Goal: Task Accomplishment & Management: Manage account settings

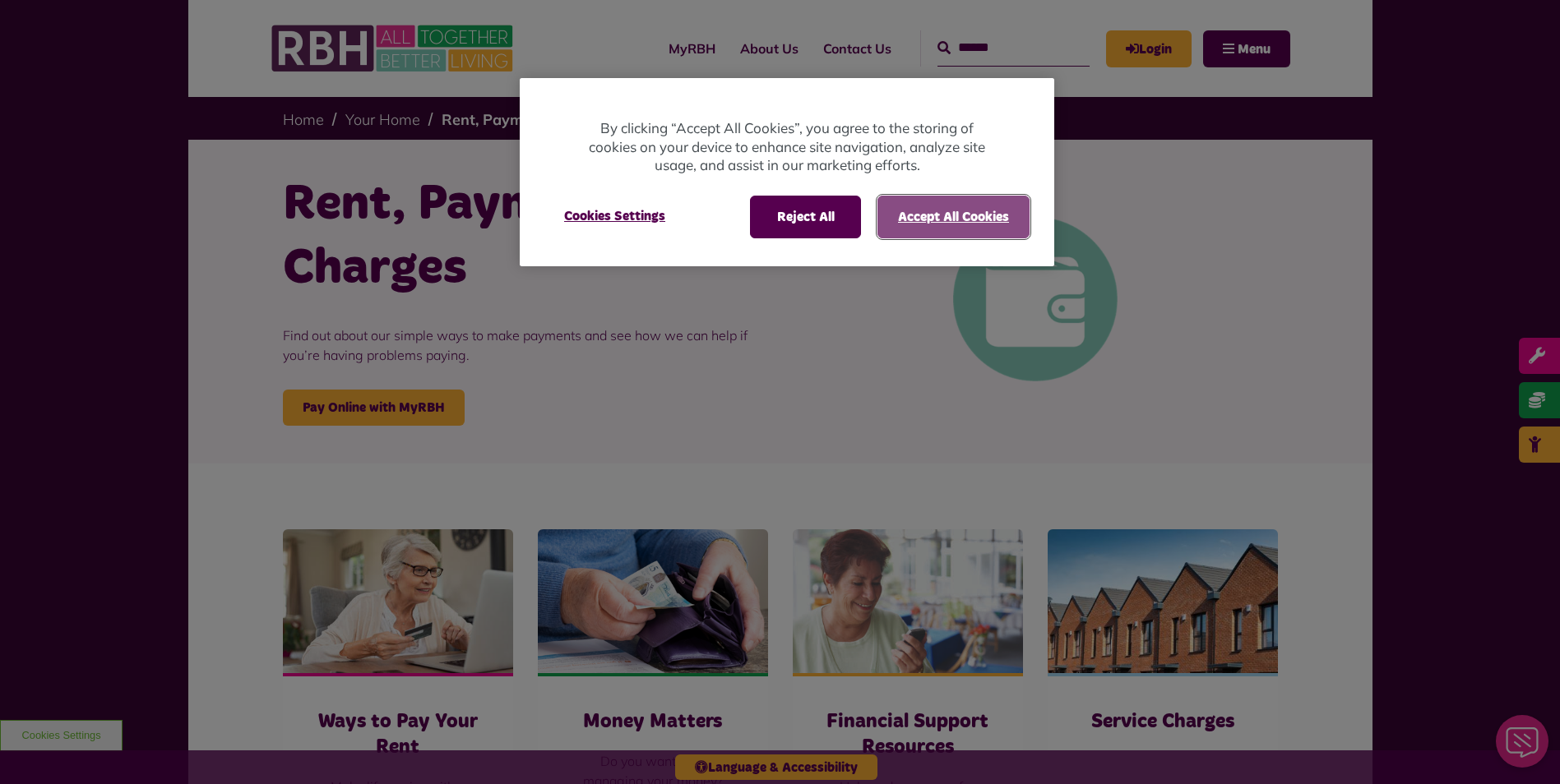
drag, startPoint x: 915, startPoint y: 213, endPoint x: 1003, endPoint y: 155, distance: 105.4
click at [918, 210] on button "Accept All Cookies" at bounding box center [953, 216] width 152 height 43
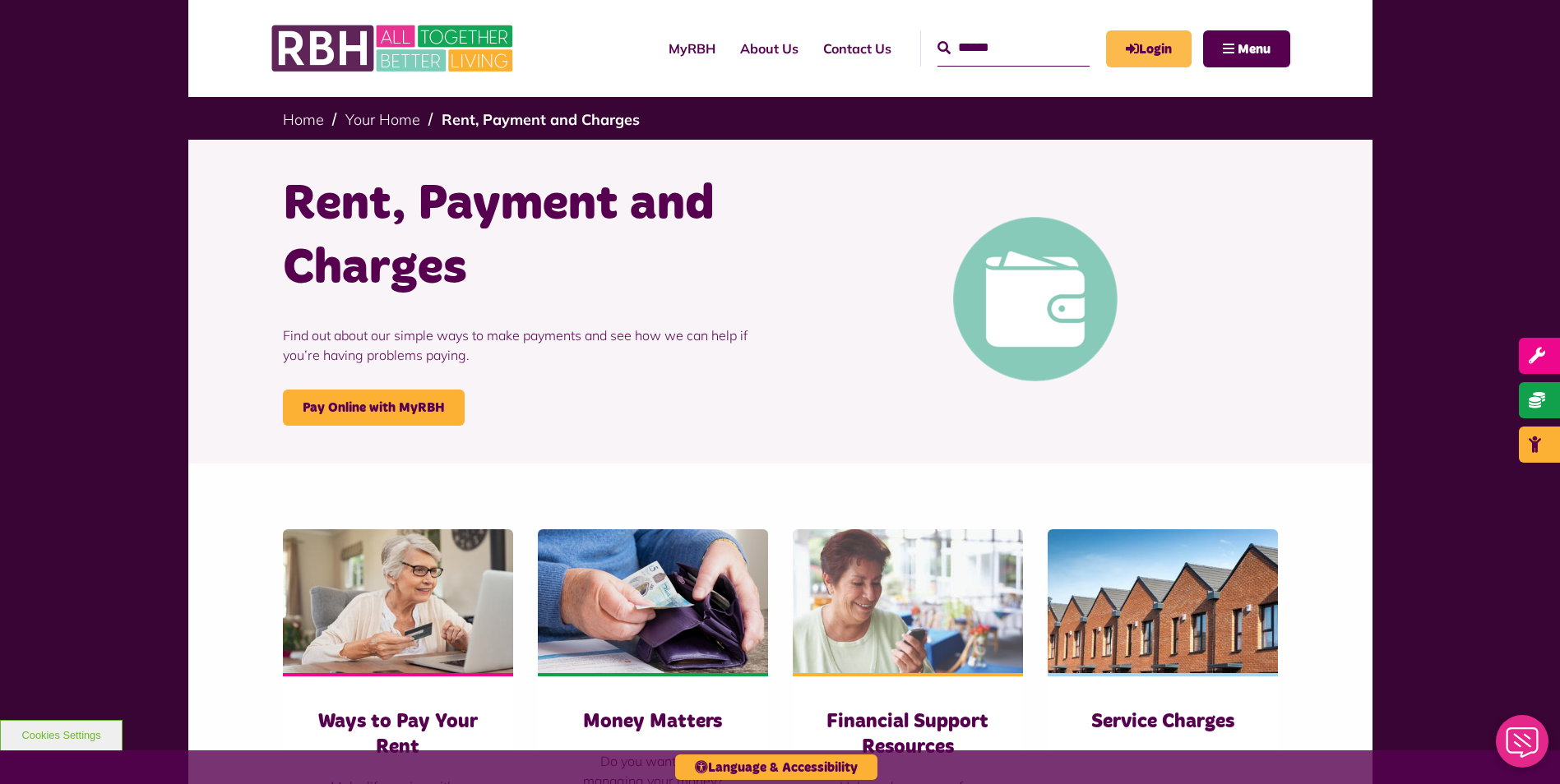
click at [0, 0] on icon "MyRBH" at bounding box center [0, 0] width 0 height 0
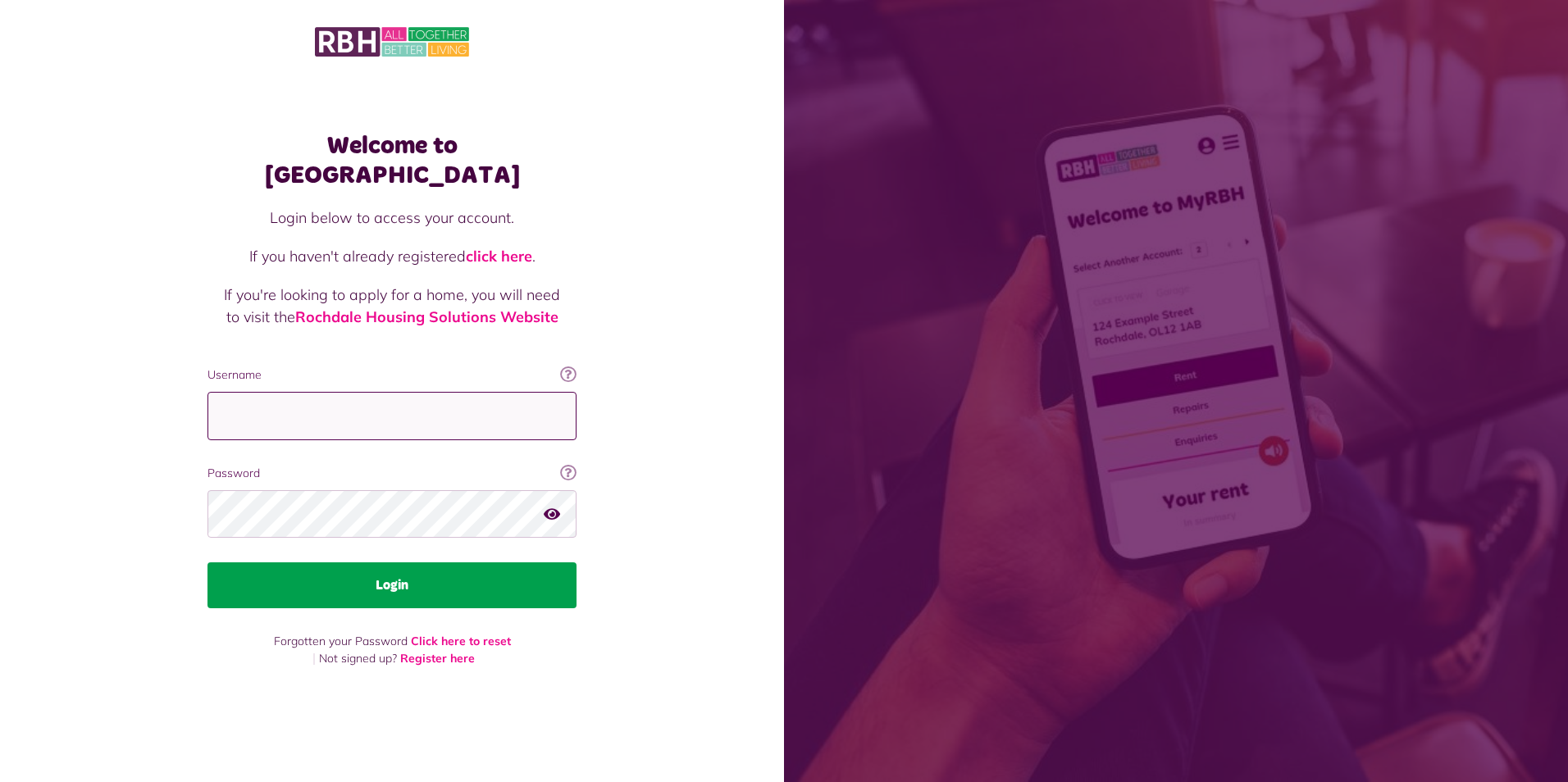
type input "**********"
click at [433, 583] on button "Login" at bounding box center [392, 585] width 369 height 46
click at [393, 566] on button "Login" at bounding box center [392, 585] width 369 height 46
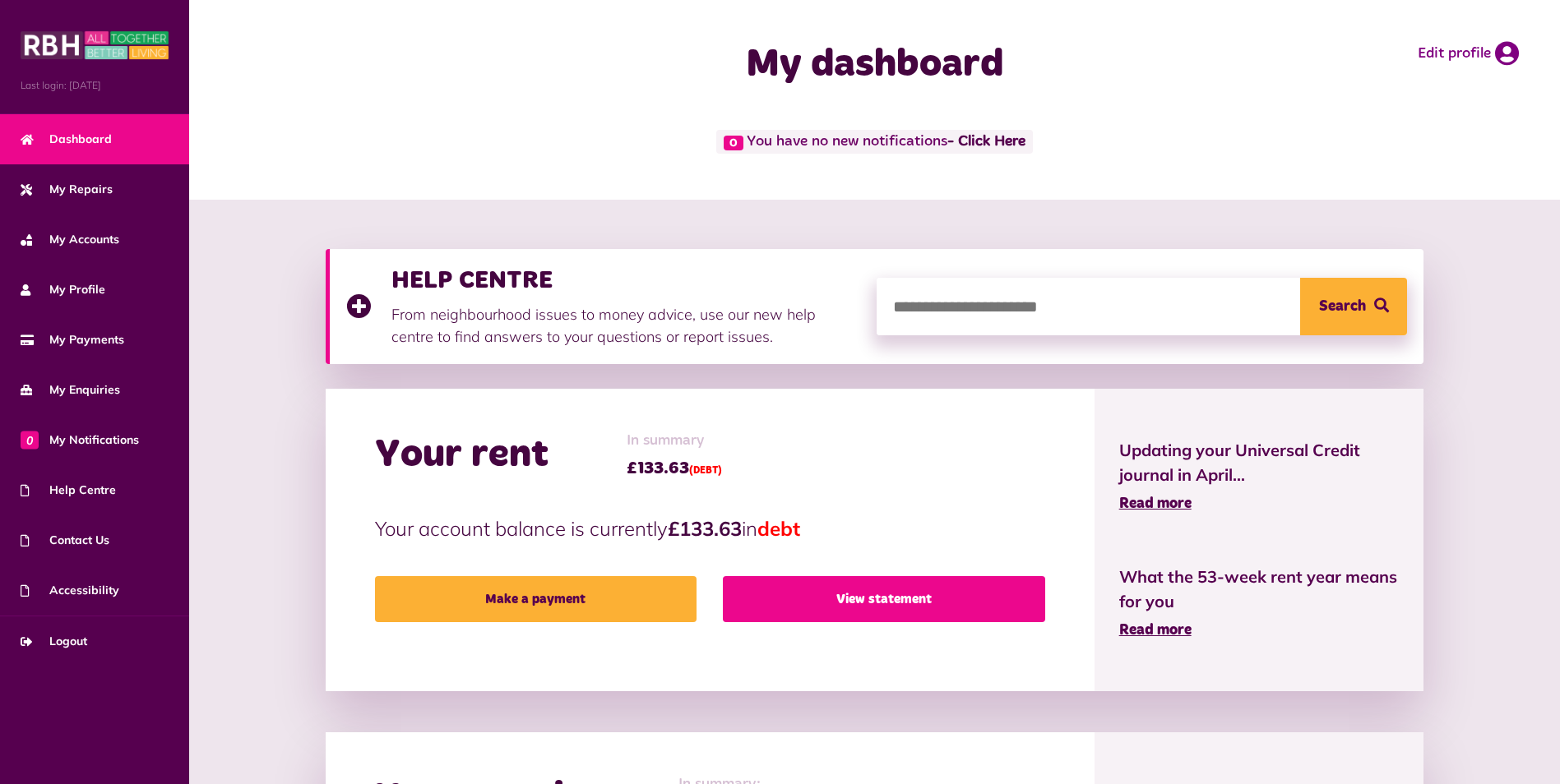
click at [935, 597] on link "View statement" at bounding box center [884, 599] width 322 height 46
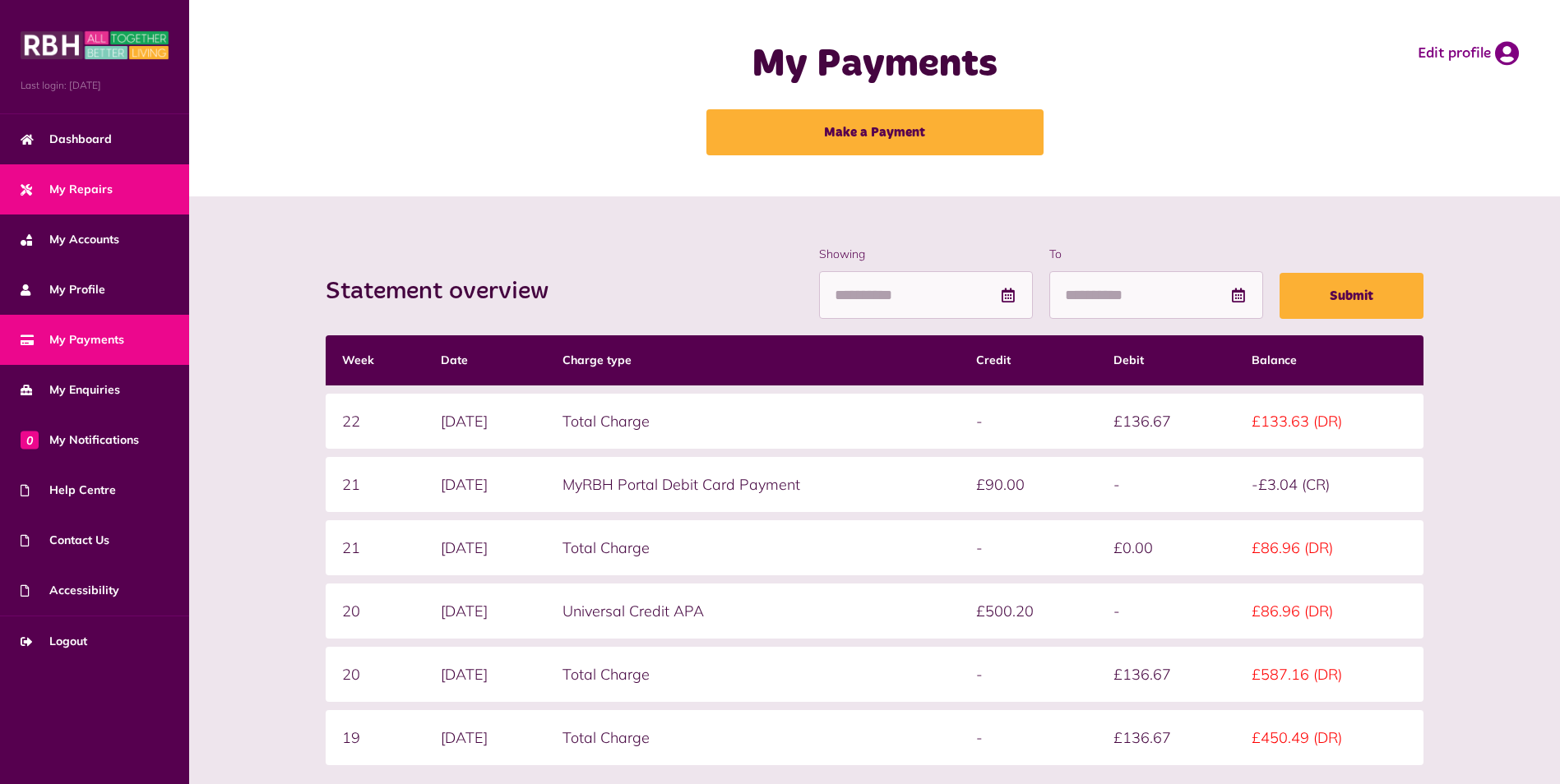
click at [110, 184] on span "My Repairs" at bounding box center [67, 189] width 92 height 17
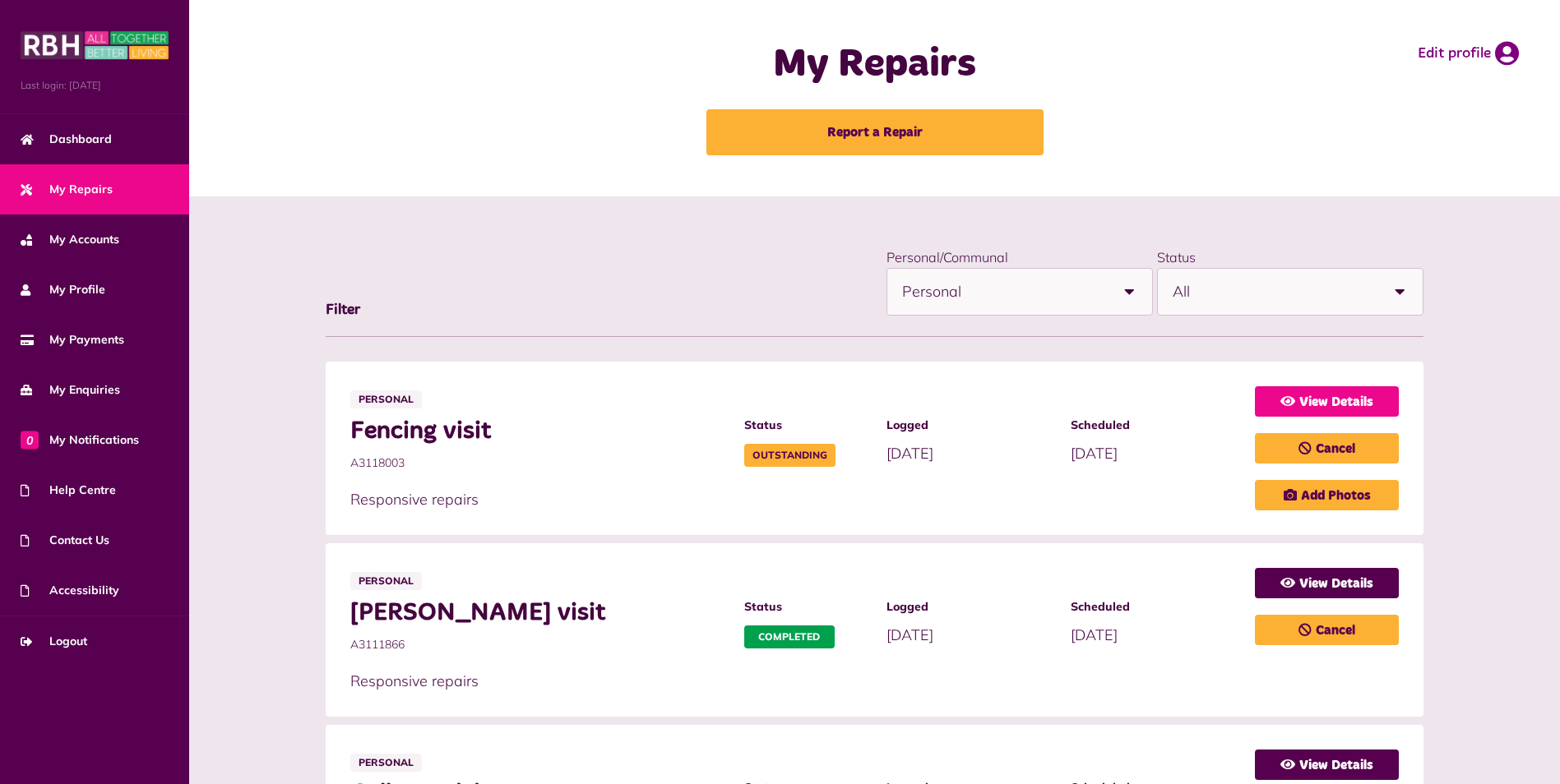
click at [1341, 412] on link "View Details" at bounding box center [1327, 401] width 144 height 31
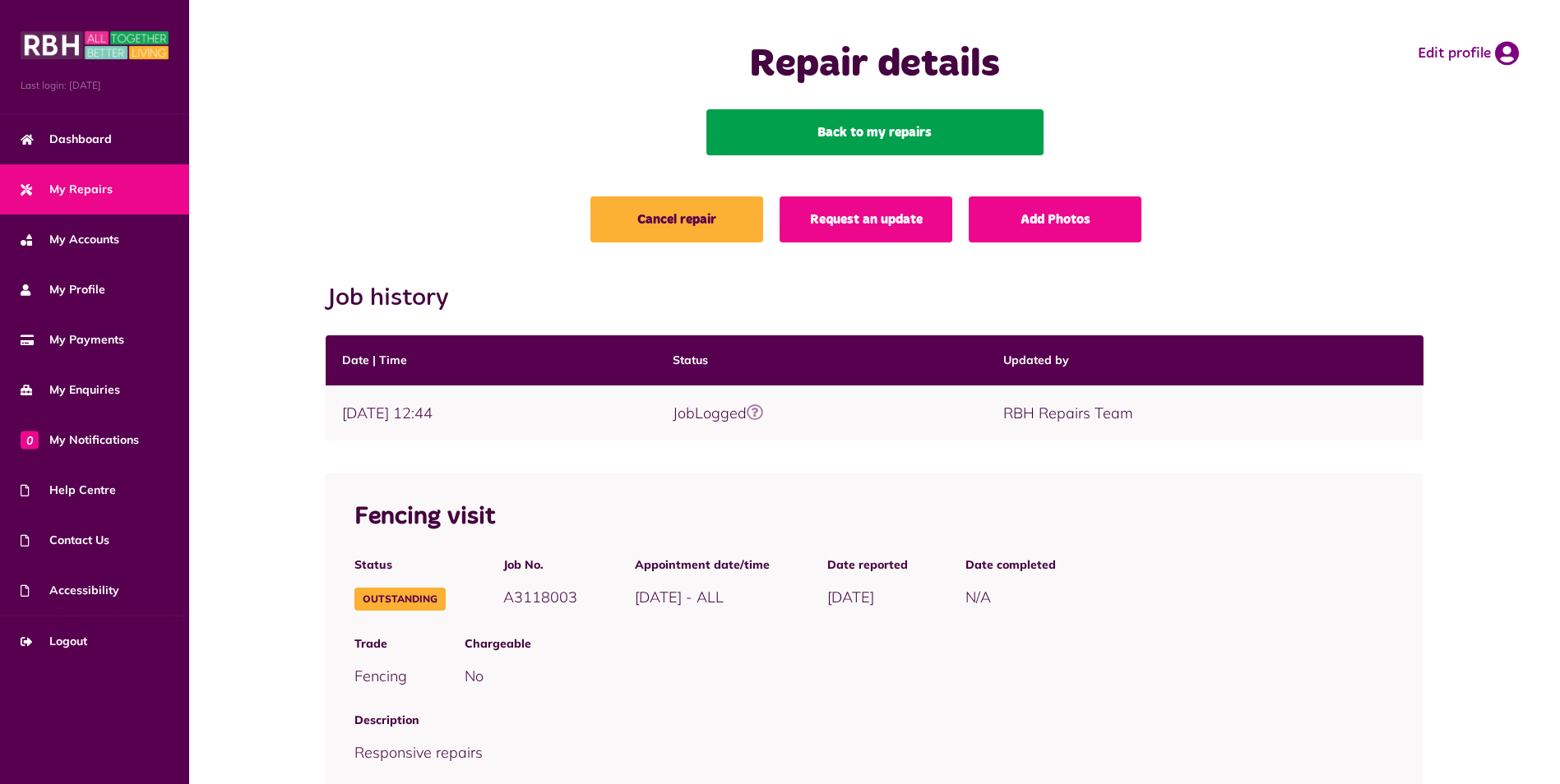
click at [969, 109] on link "Back to my repairs" at bounding box center [875, 132] width 337 height 46
